Goal: Task Accomplishment & Management: Use online tool/utility

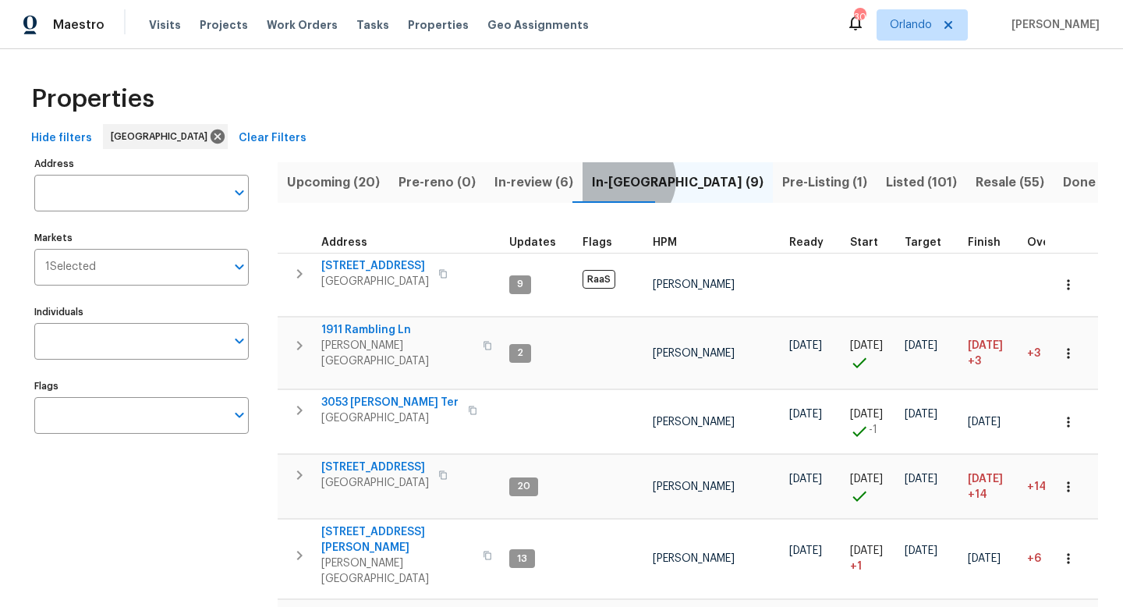
click at [616, 179] on span "In-reno (9)" at bounding box center [678, 183] width 172 height 22
click at [782, 178] on span "Pre-Listing (1)" at bounding box center [824, 183] width 85 height 22
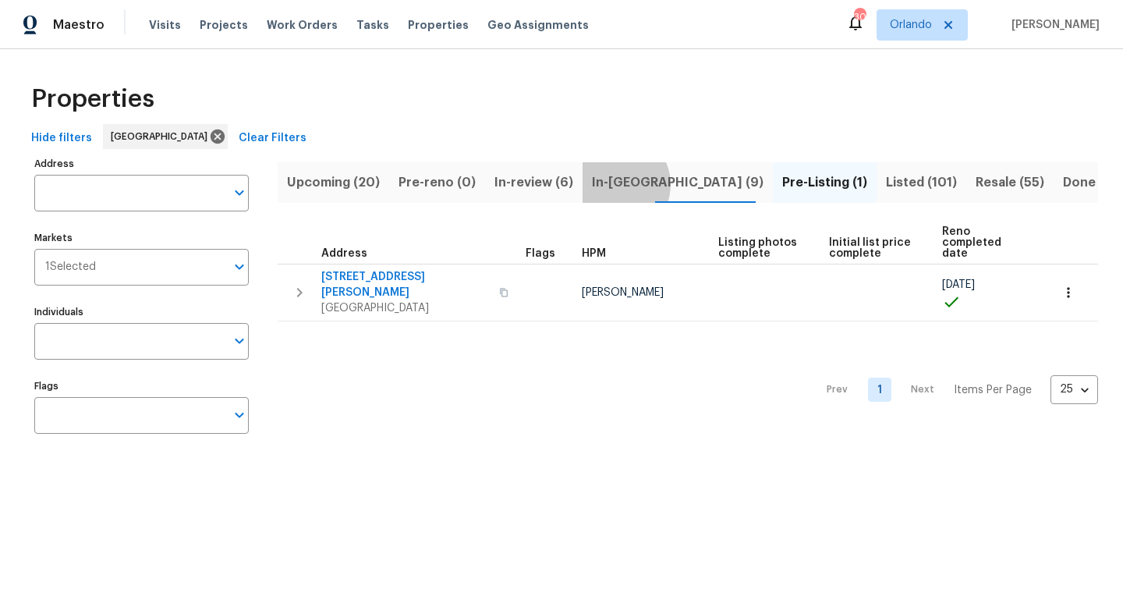
click at [605, 184] on span "In-reno (9)" at bounding box center [678, 183] width 172 height 22
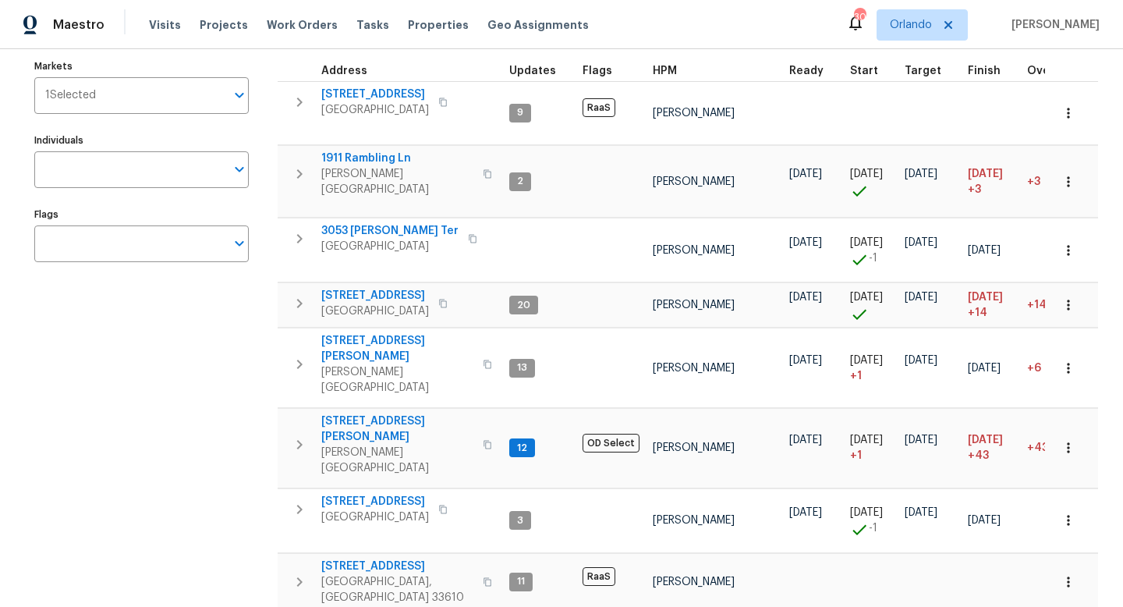
scroll to position [175, 0]
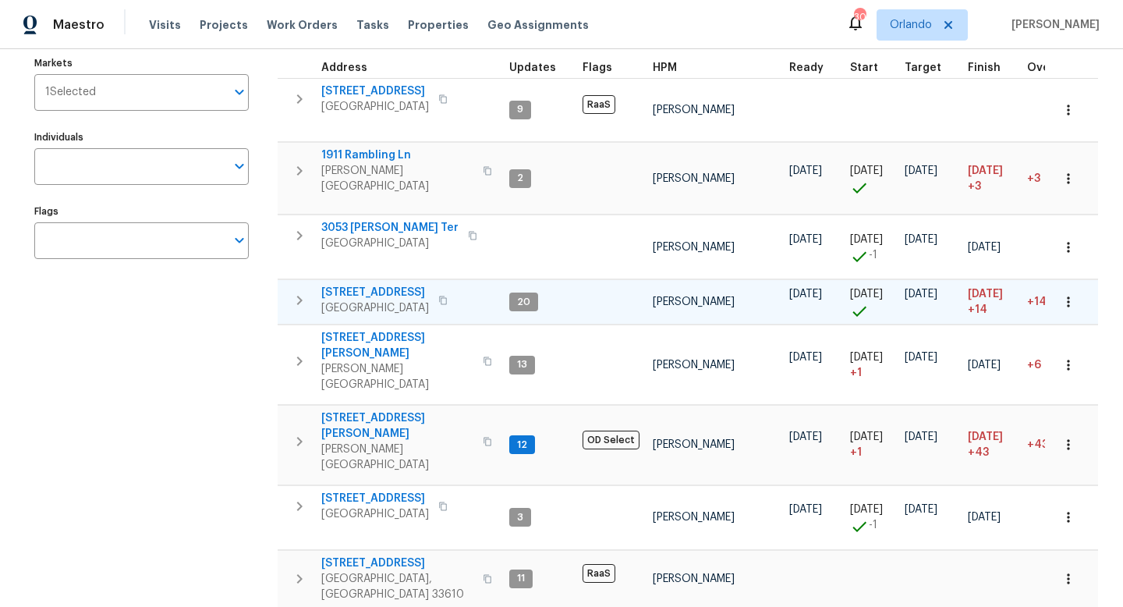
click at [379, 285] on span "3014 65th St E" at bounding box center [375, 293] width 108 height 16
click at [860, 70] on span "Start" at bounding box center [864, 67] width 28 height 11
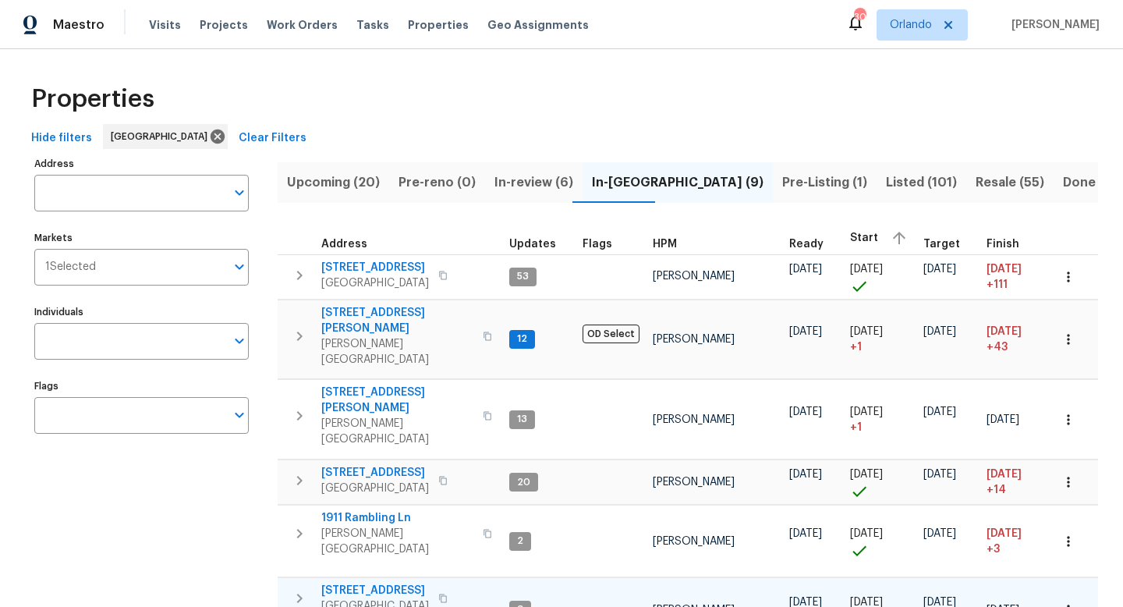
scroll to position [158, 0]
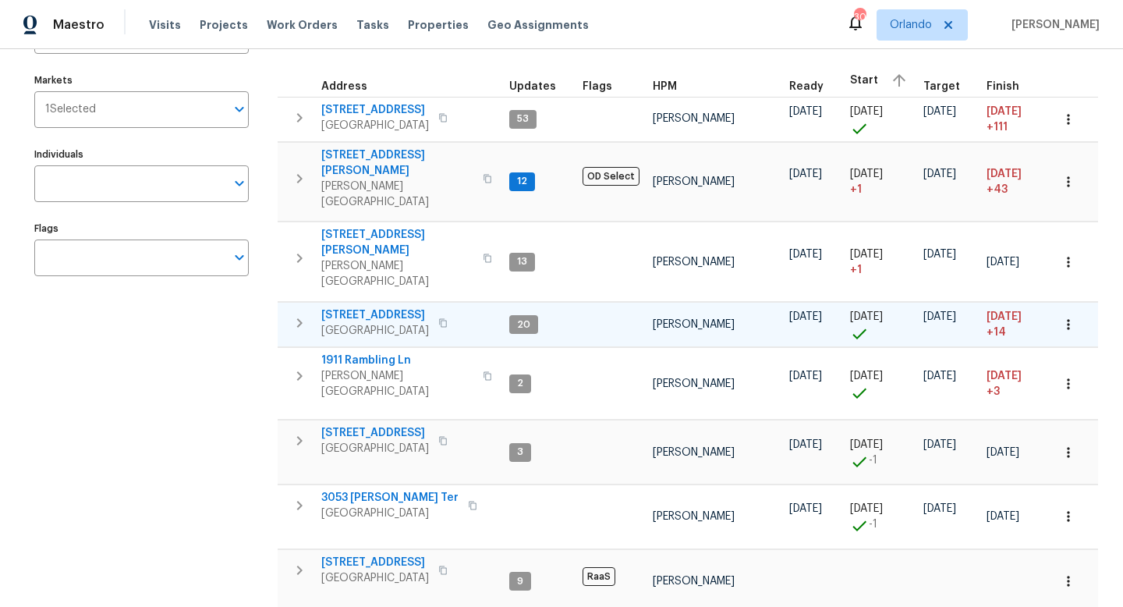
click at [296, 314] on icon "button" at bounding box center [299, 323] width 19 height 19
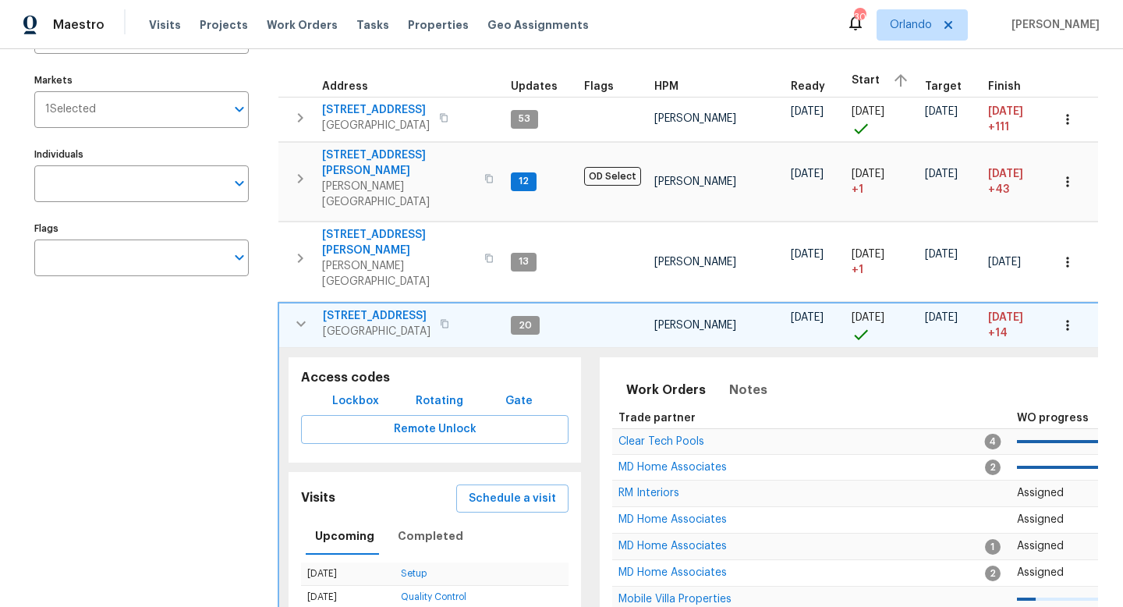
click at [391, 308] on span "3014 65th St E" at bounding box center [377, 316] width 108 height 16
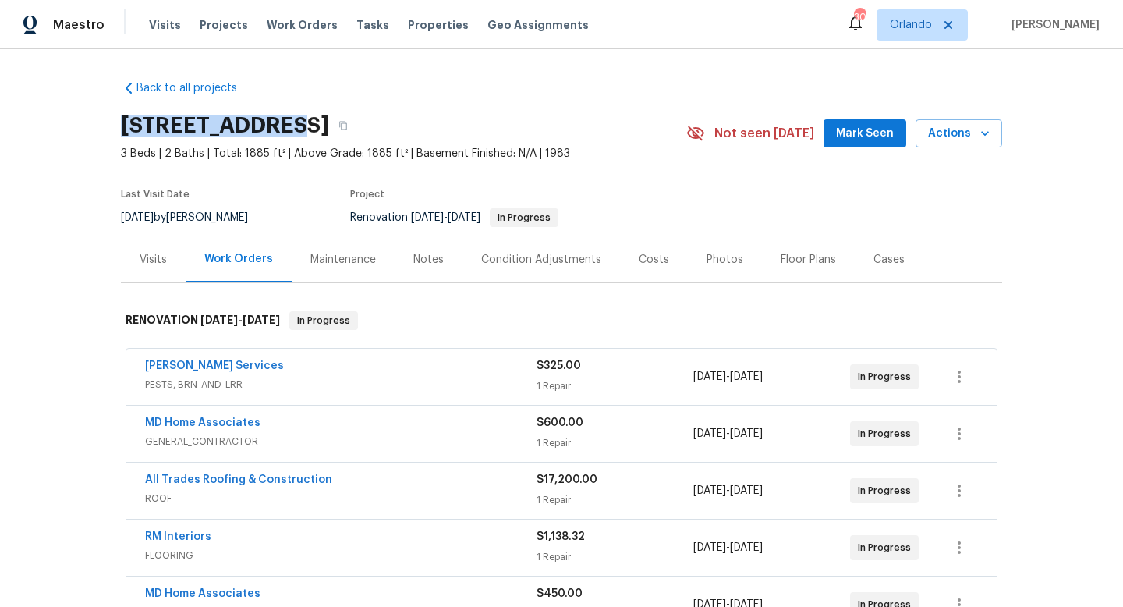
drag, startPoint x: 119, startPoint y: 129, endPoint x: 271, endPoint y: 126, distance: 151.4
click at [271, 126] on div "Back to all projects 3014 65th St E, Bradenton, FL 34208 3 Beds | 2 Baths | Tot…" at bounding box center [561, 328] width 1123 height 558
copy h2 "[STREET_ADDRESS]"
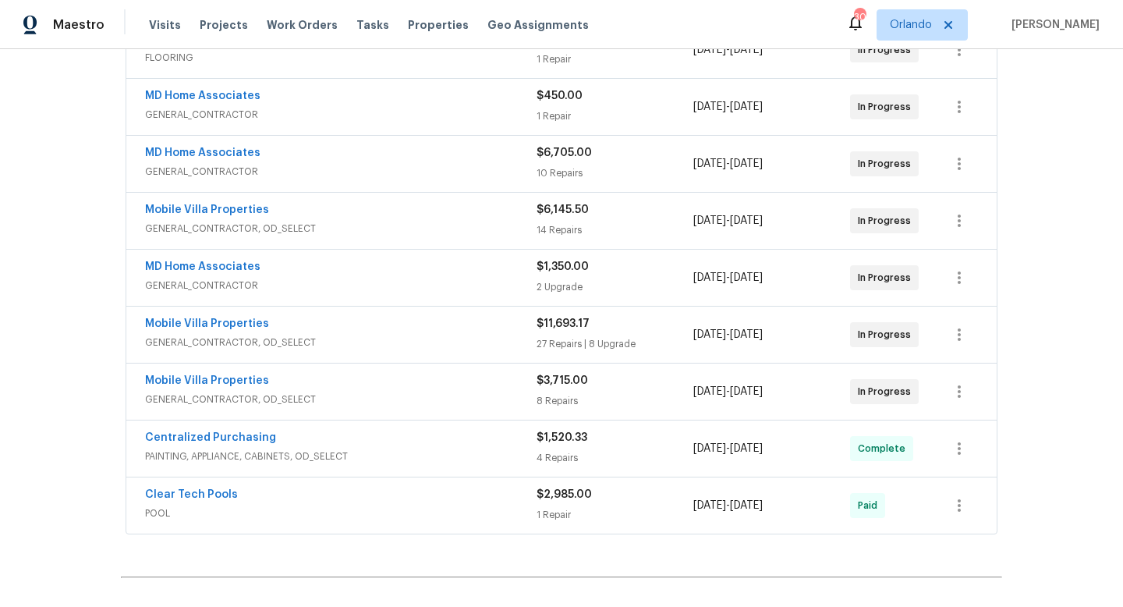
scroll to position [523, 0]
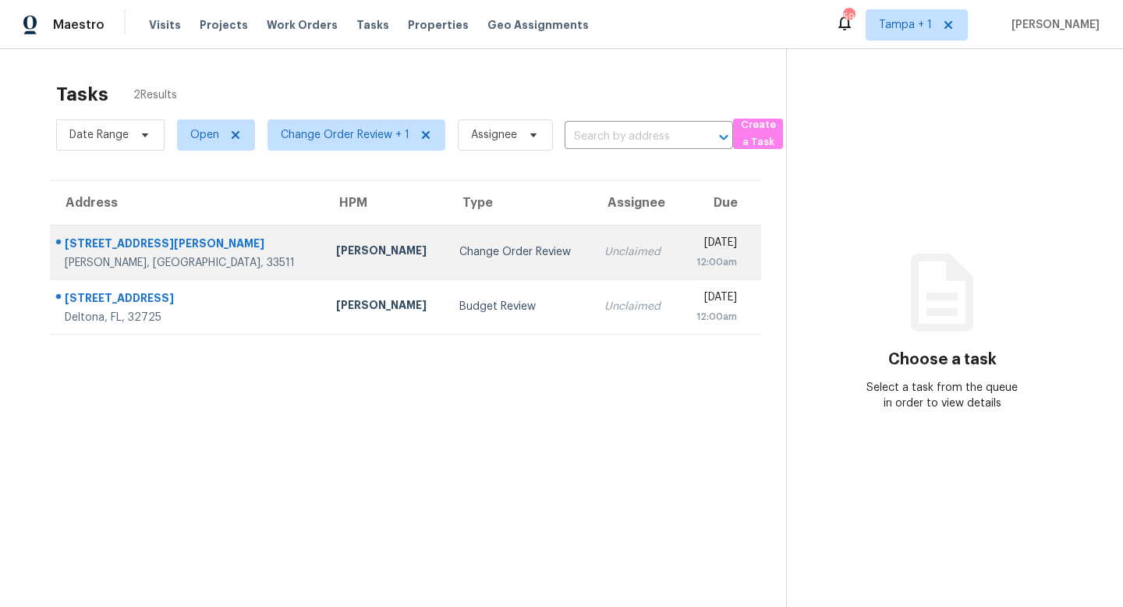
click at [447, 242] on td "Change Order Review" at bounding box center [519, 252] width 145 height 55
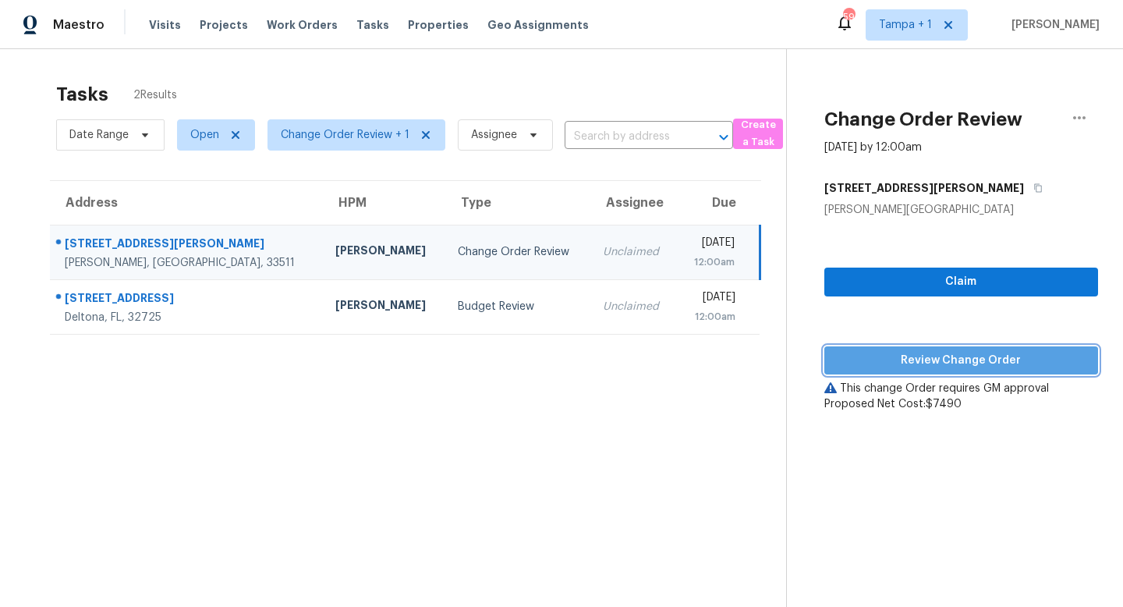
click at [977, 357] on span "Review Change Order" at bounding box center [961, 361] width 249 height 20
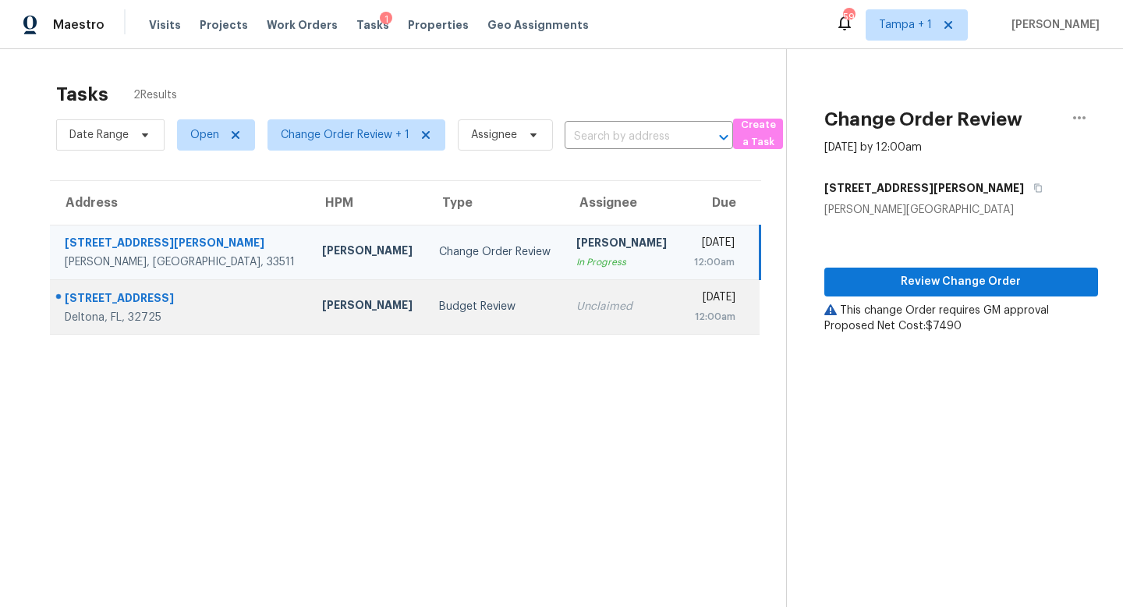
click at [439, 300] on div "Budget Review" at bounding box center [495, 307] width 113 height 16
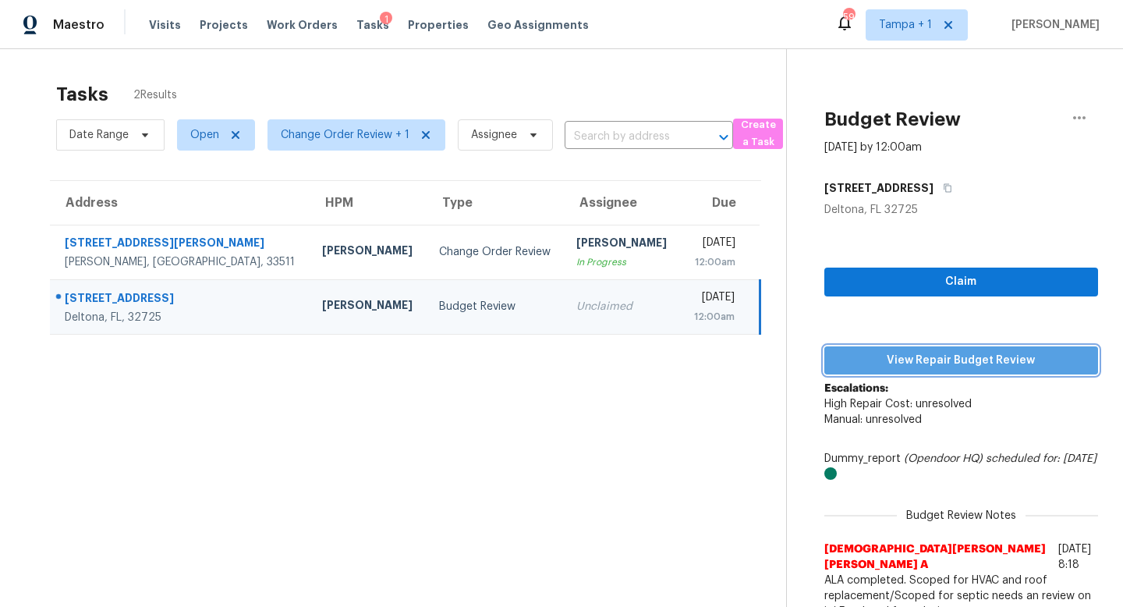
click at [988, 349] on button "View Repair Budget Review" at bounding box center [961, 360] width 274 height 29
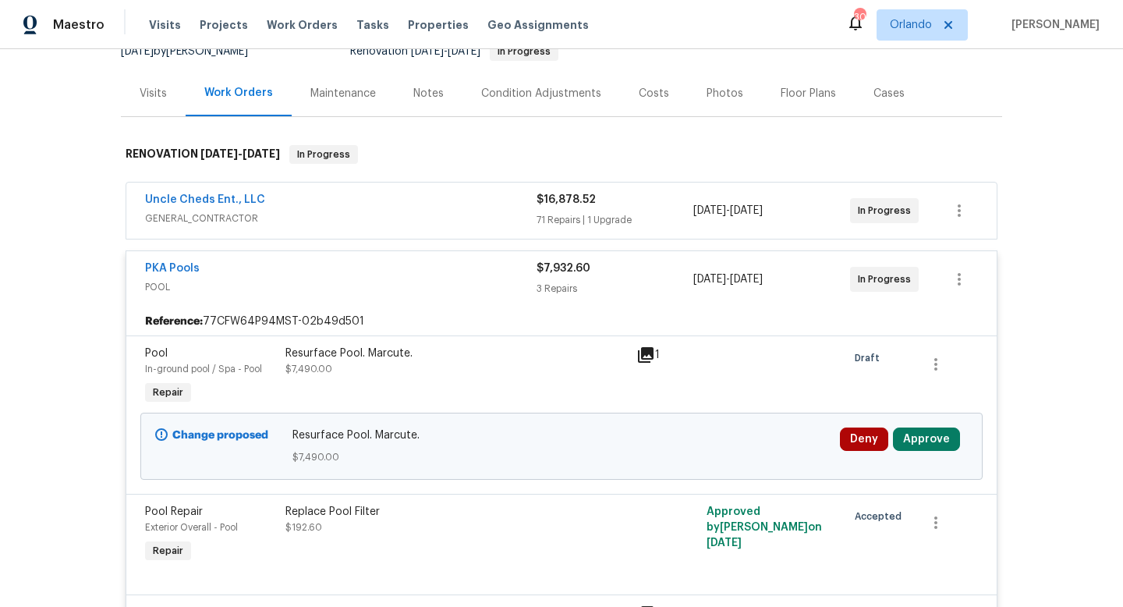
scroll to position [243, 0]
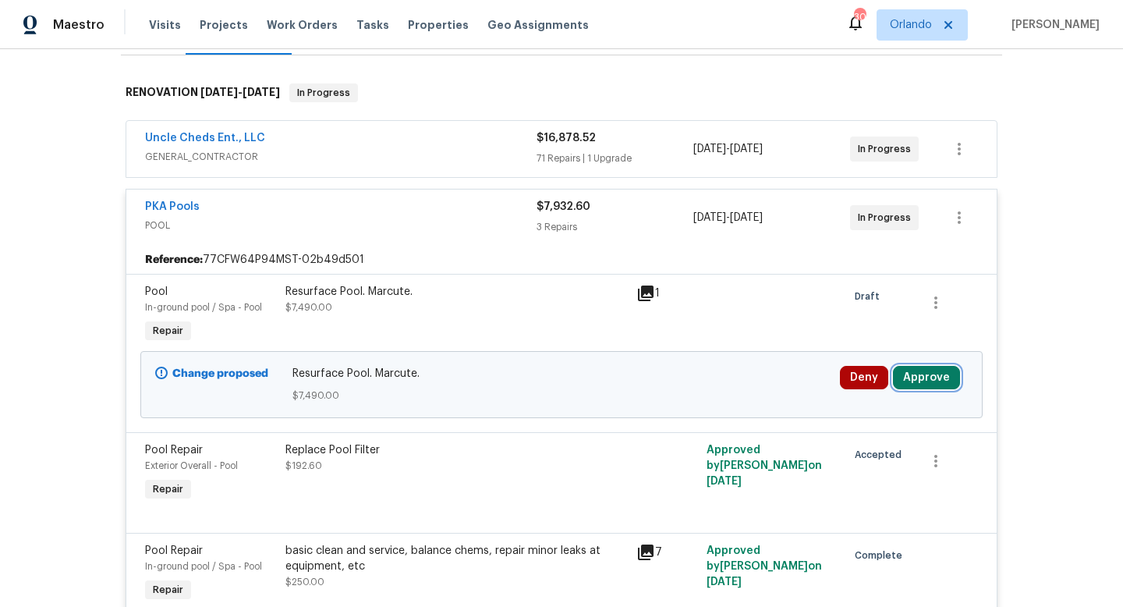
click at [930, 366] on button "Approve" at bounding box center [926, 377] width 67 height 23
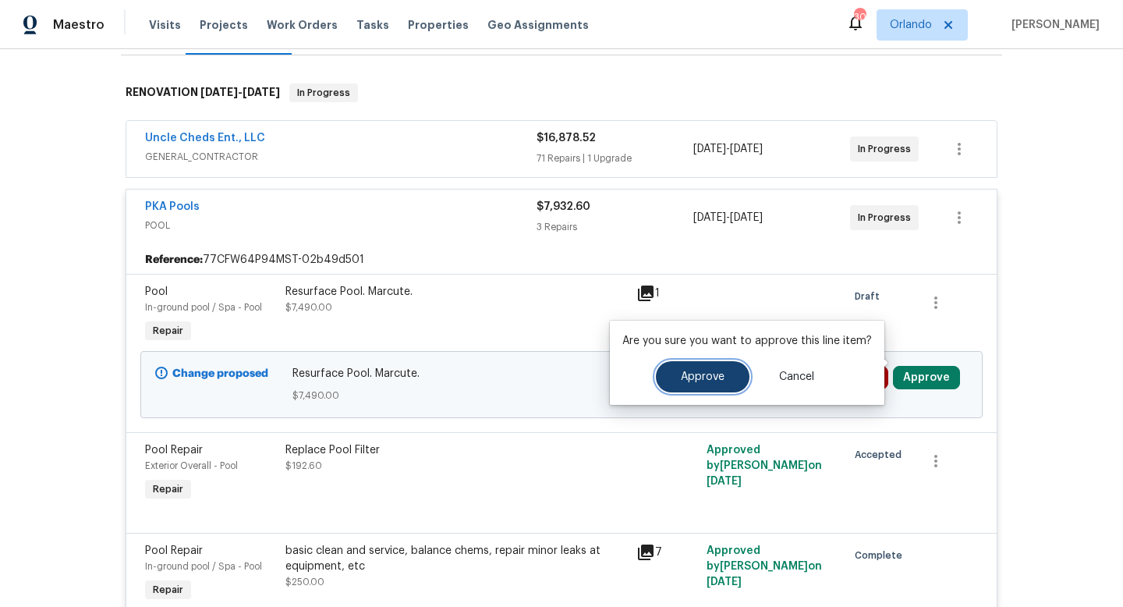
click at [666, 378] on button "Approve" at bounding box center [703, 376] width 94 height 31
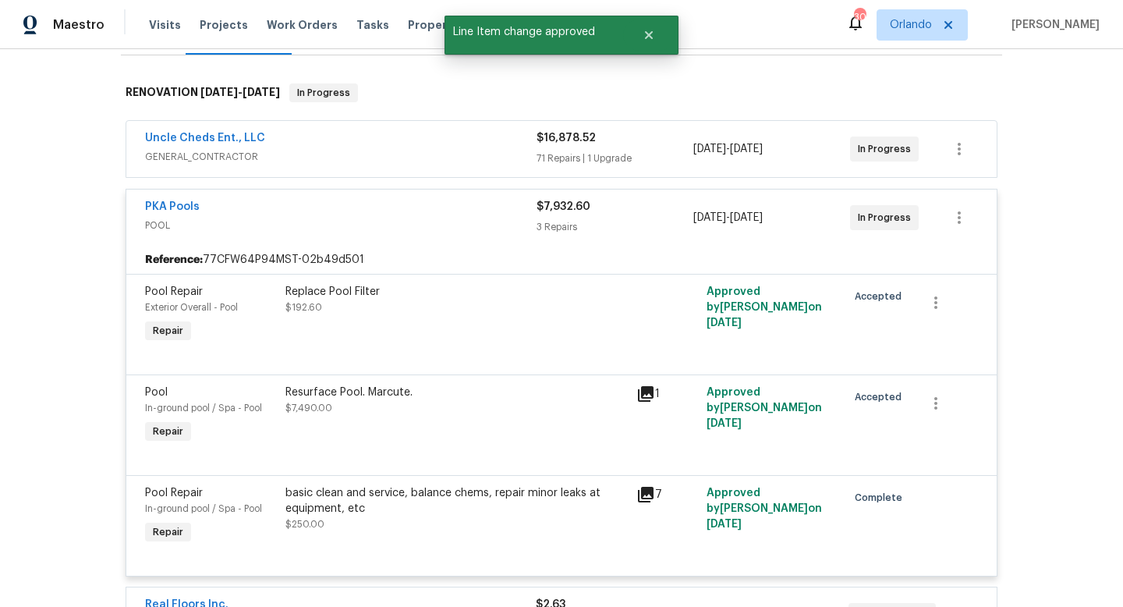
scroll to position [286, 0]
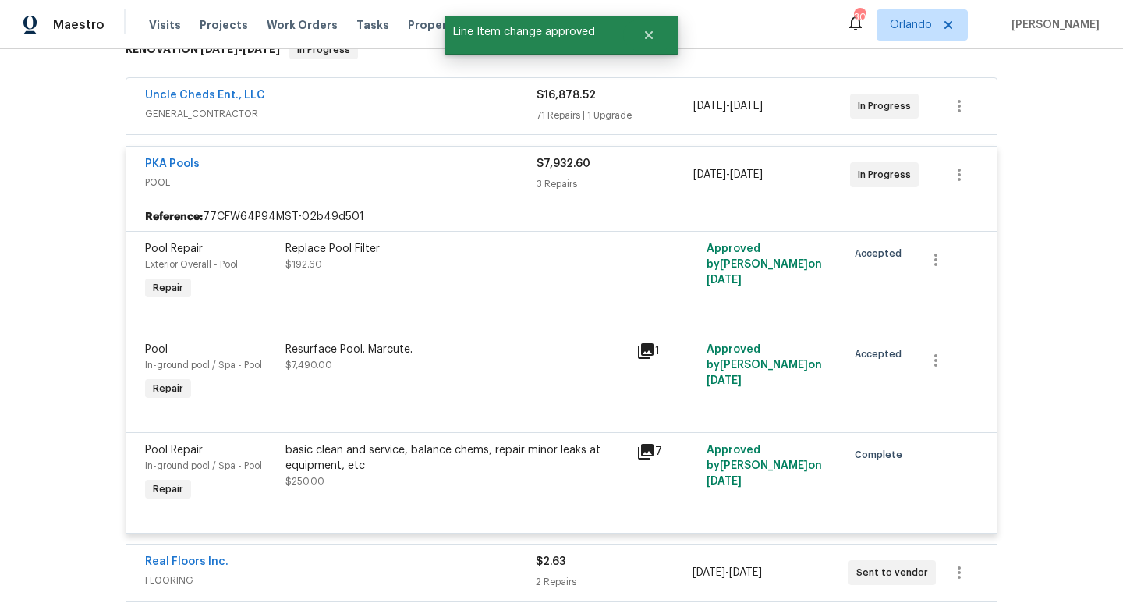
click at [438, 156] on div "PKA Pools" at bounding box center [341, 165] width 392 height 19
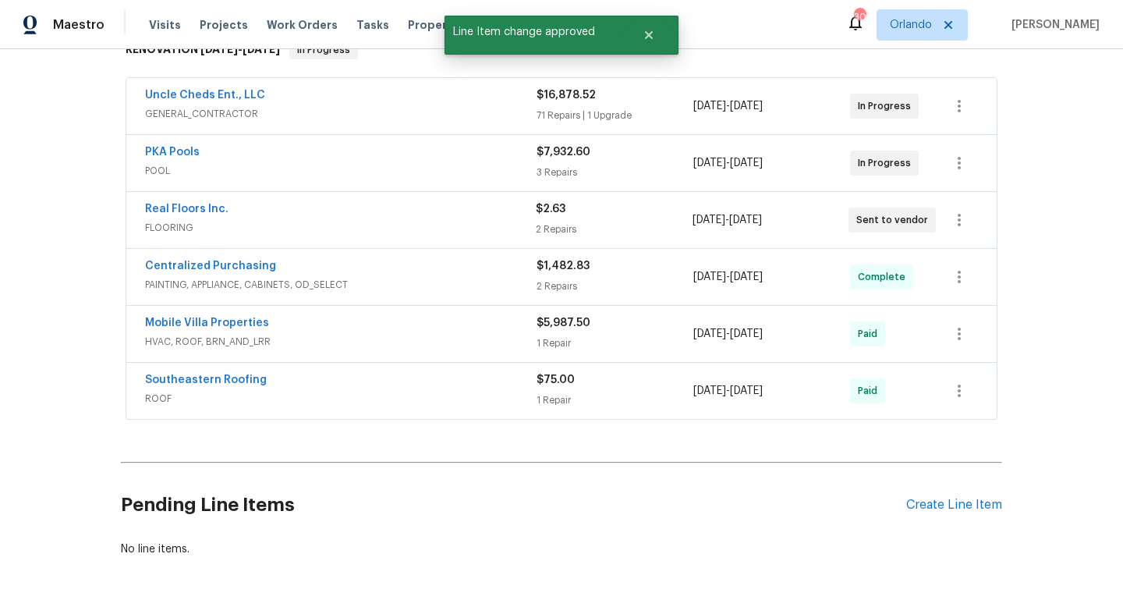
scroll to position [0, 0]
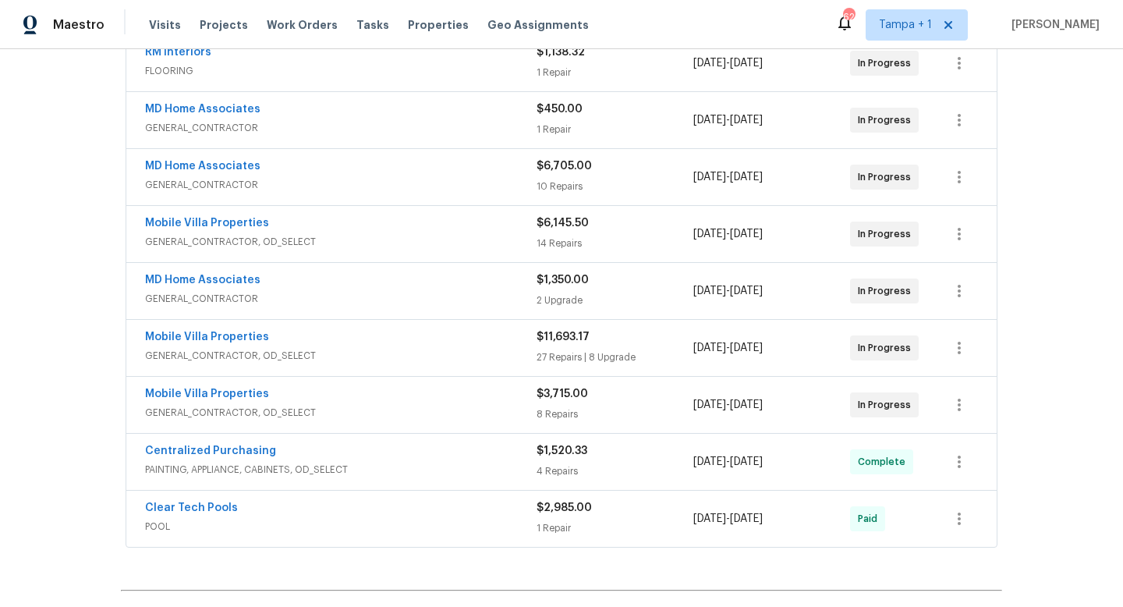
scroll to position [505, 0]
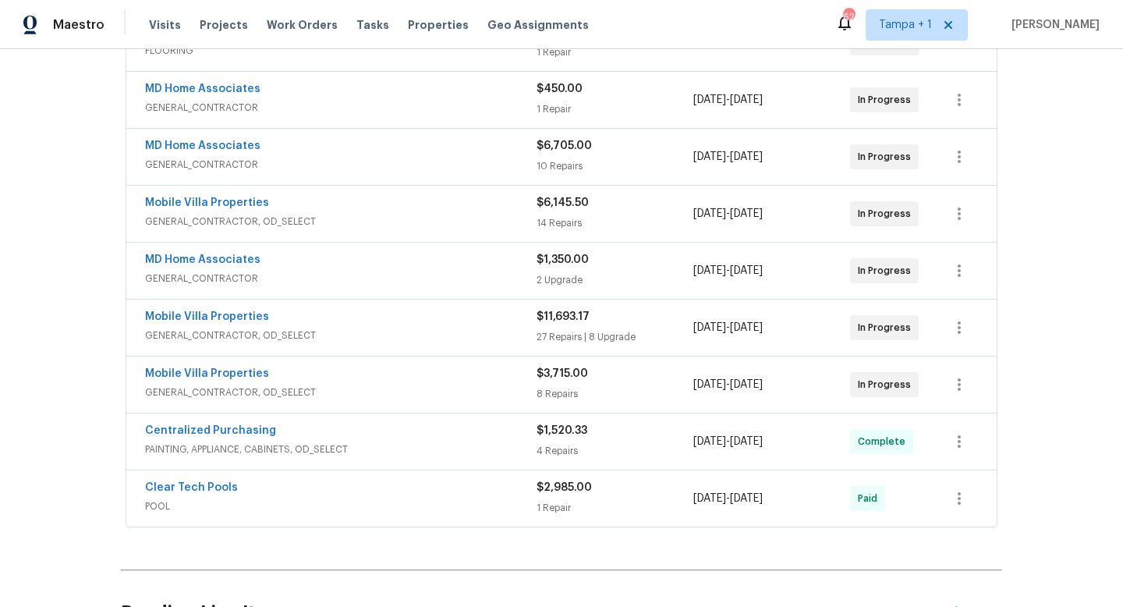
click at [458, 338] on span "GENERAL_CONTRACTOR, OD_SELECT" at bounding box center [341, 336] width 392 height 16
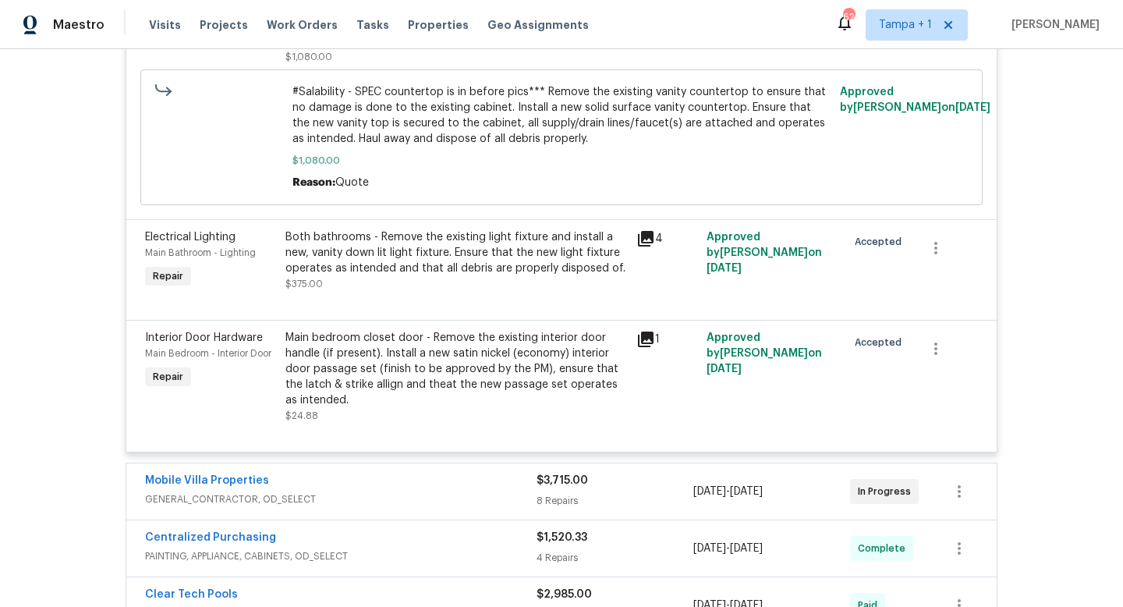
scroll to position [5865, 0]
